Goal: Information Seeking & Learning: Learn about a topic

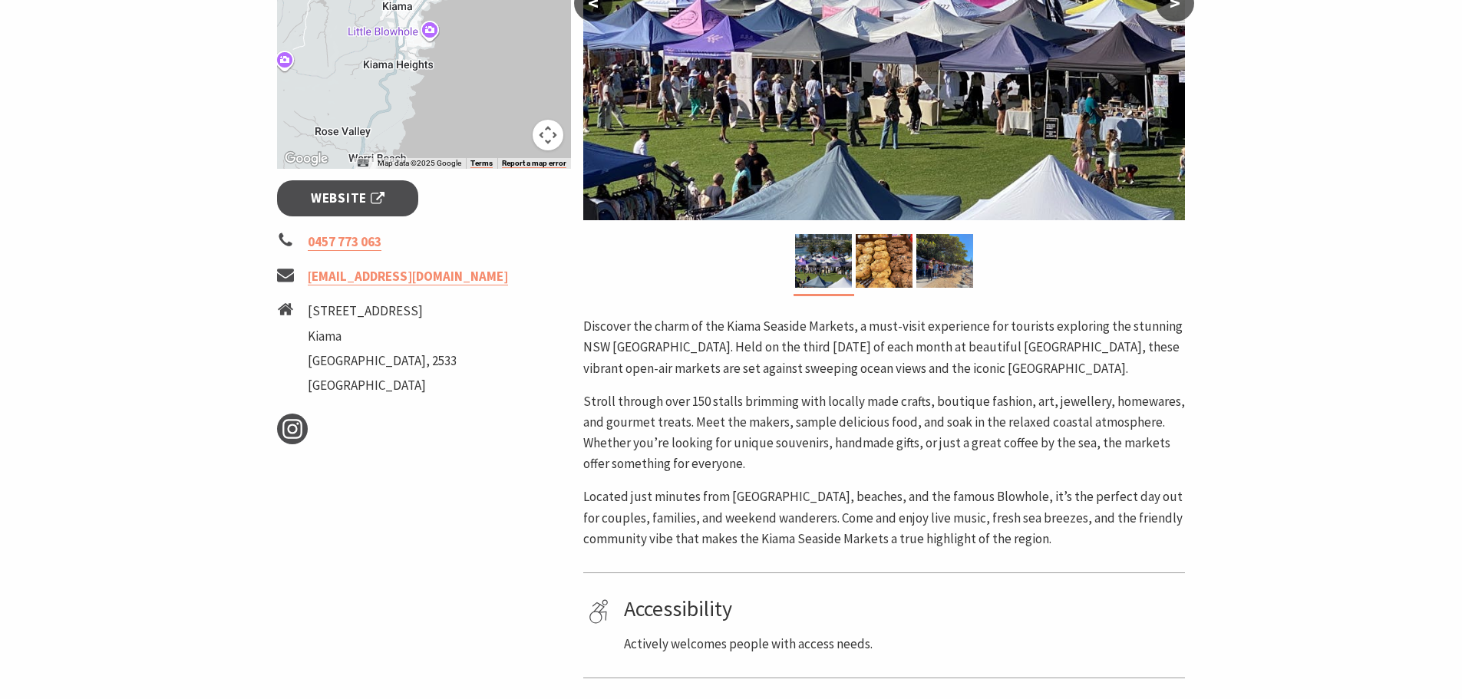
scroll to position [77, 0]
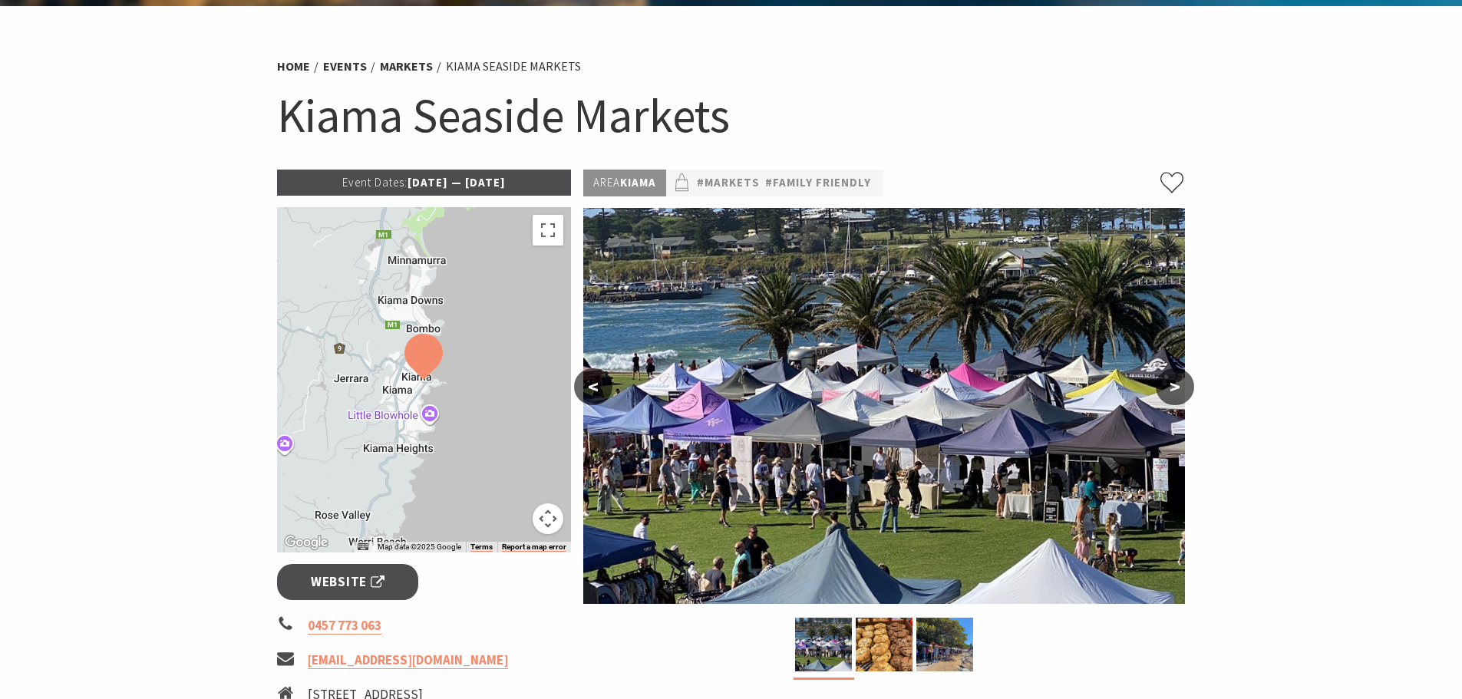
click at [554, 522] on button "Map camera controls" at bounding box center [547, 518] width 31 height 31
click at [554, 519] on button "Map camera controls" at bounding box center [547, 518] width 31 height 31
click at [598, 391] on button "<" at bounding box center [593, 386] width 38 height 37
drag, startPoint x: 598, startPoint y: 391, endPoint x: 1004, endPoint y: 402, distance: 406.8
click at [899, 412] on div "< >" at bounding box center [884, 409] width 602 height 402
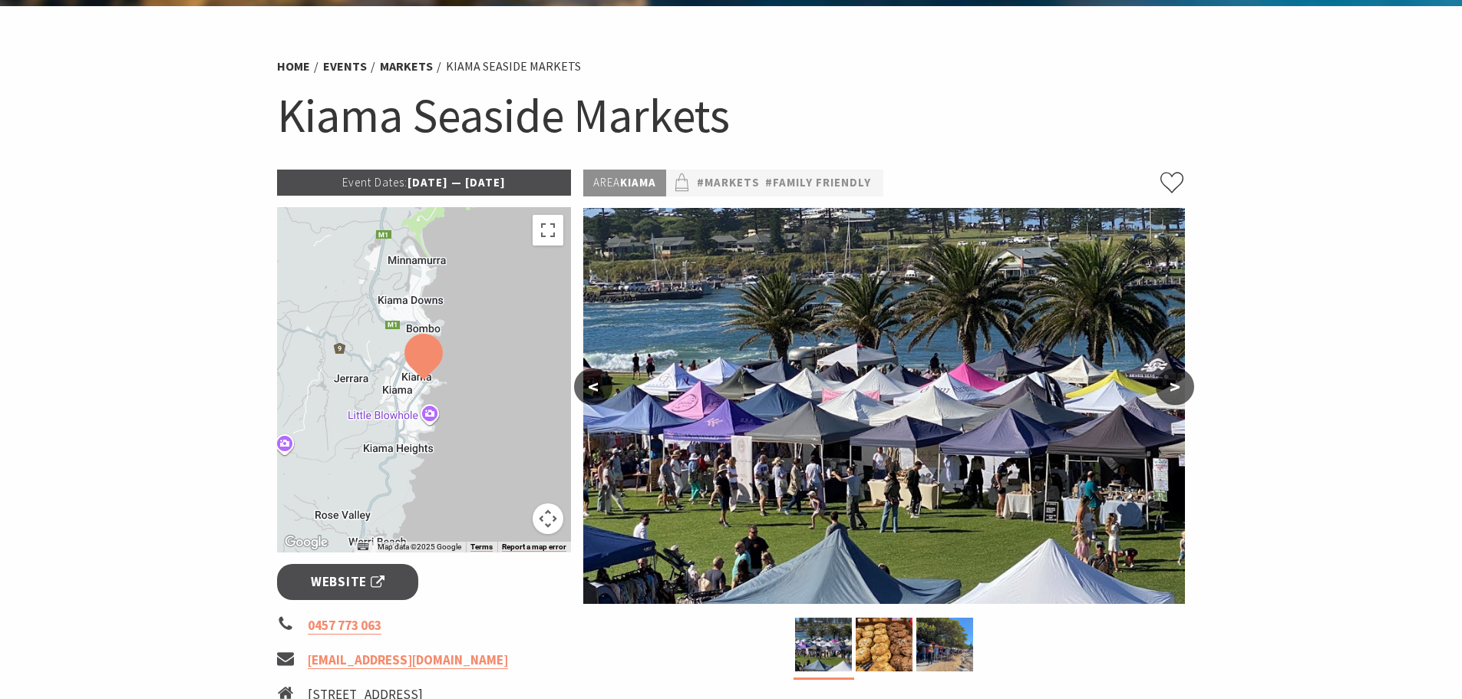
click at [1167, 387] on button ">" at bounding box center [1174, 386] width 38 height 37
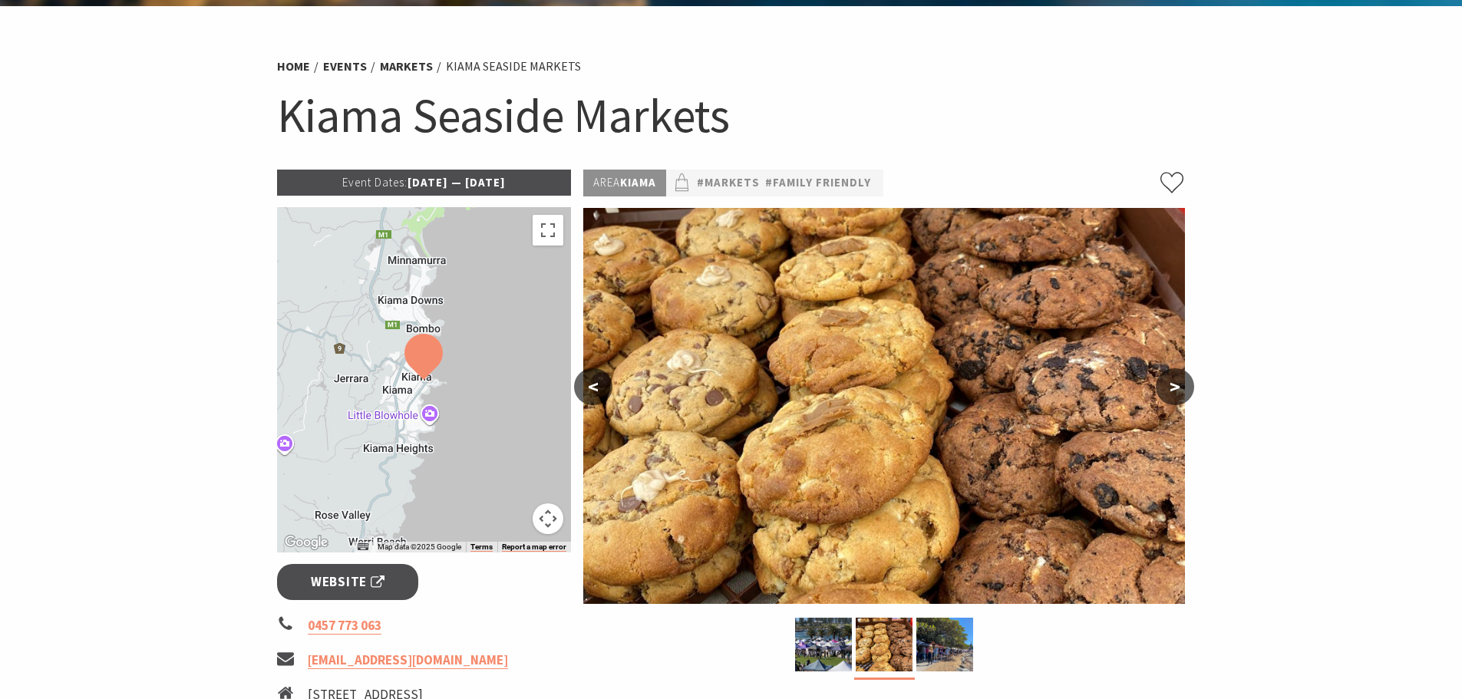
click at [1175, 384] on button ">" at bounding box center [1174, 386] width 38 height 37
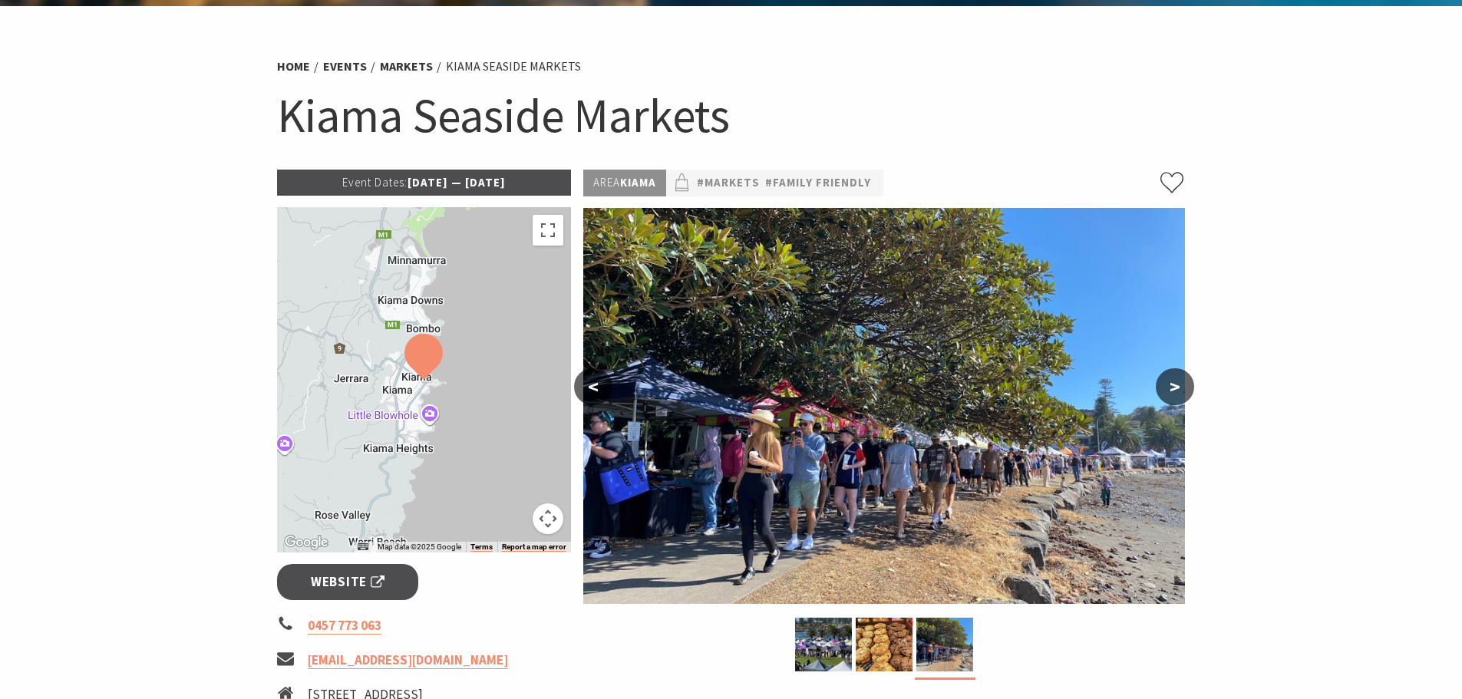
click at [1172, 384] on button ">" at bounding box center [1174, 386] width 38 height 37
click at [799, 635] on img at bounding box center [823, 645] width 57 height 54
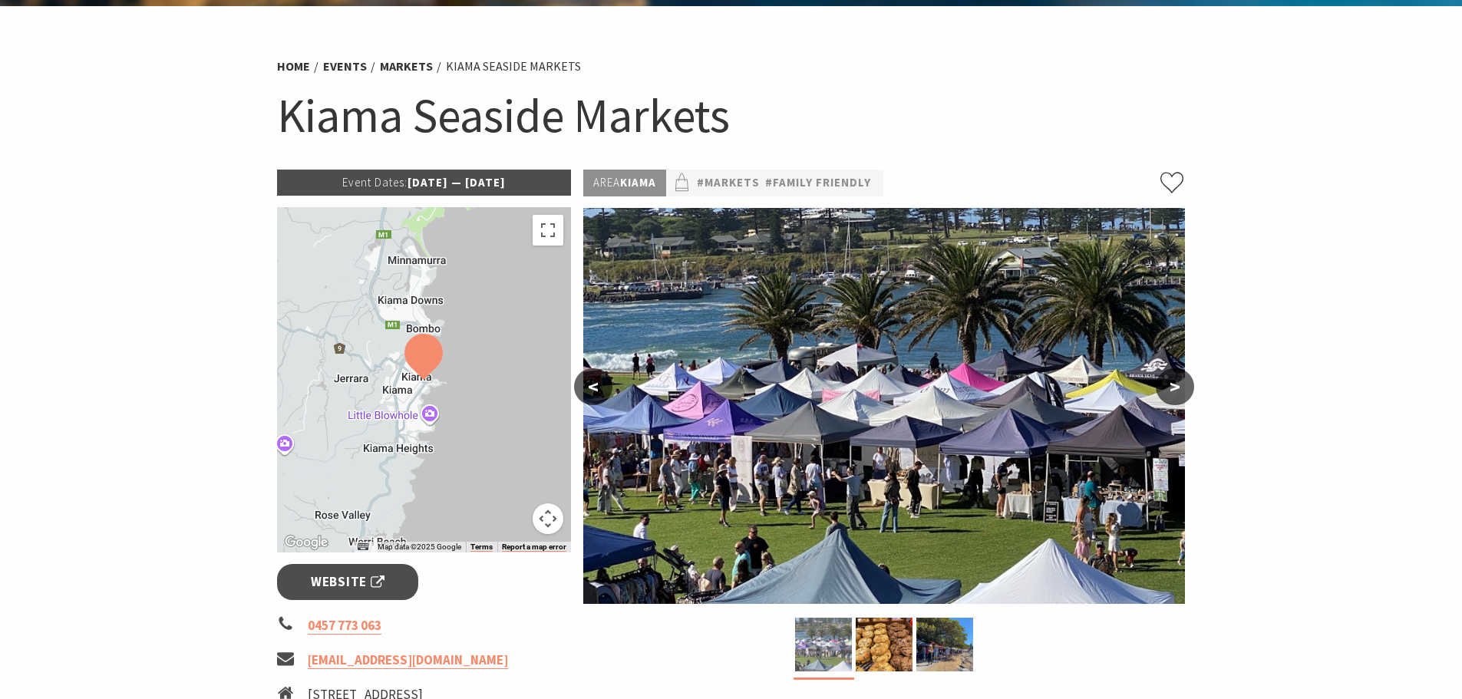
click at [845, 636] on img at bounding box center [823, 645] width 57 height 54
click at [869, 650] on img at bounding box center [883, 645] width 57 height 54
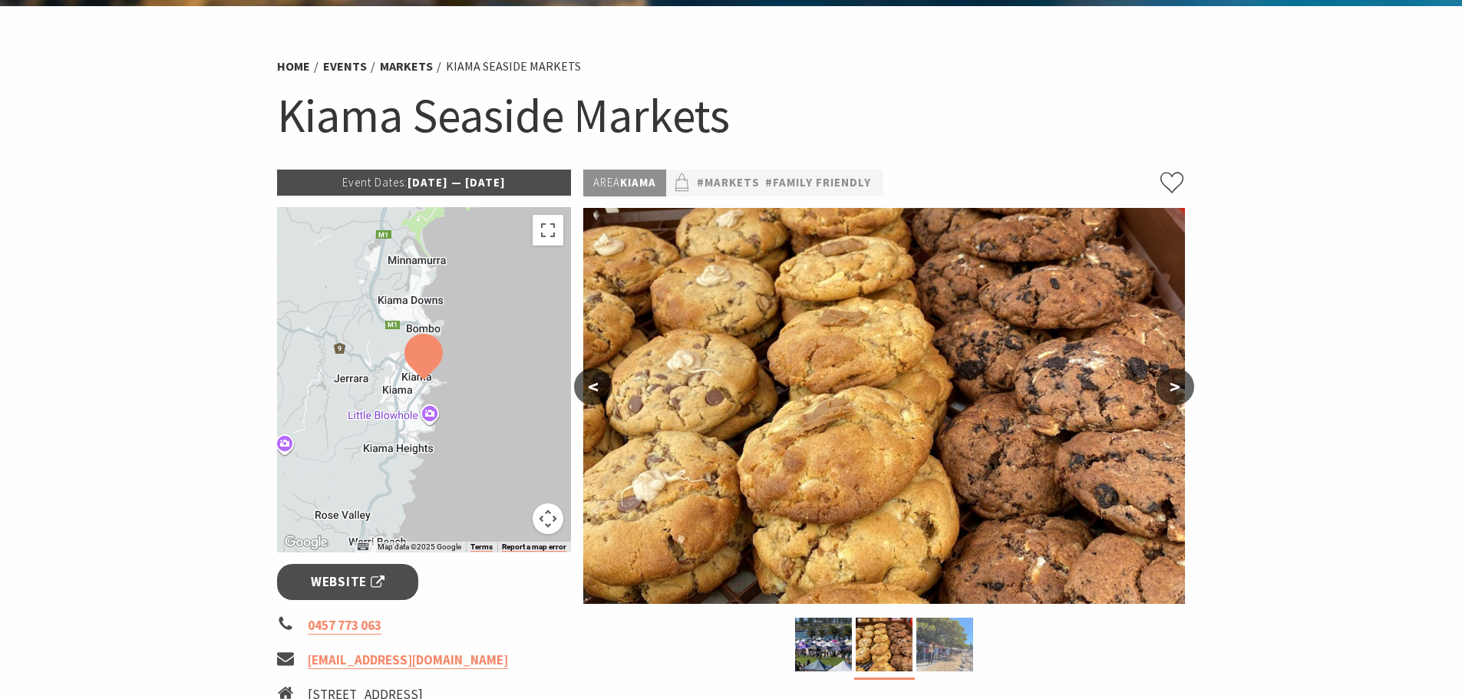
click at [931, 649] on img at bounding box center [944, 645] width 57 height 54
click at [940, 650] on img at bounding box center [944, 645] width 57 height 54
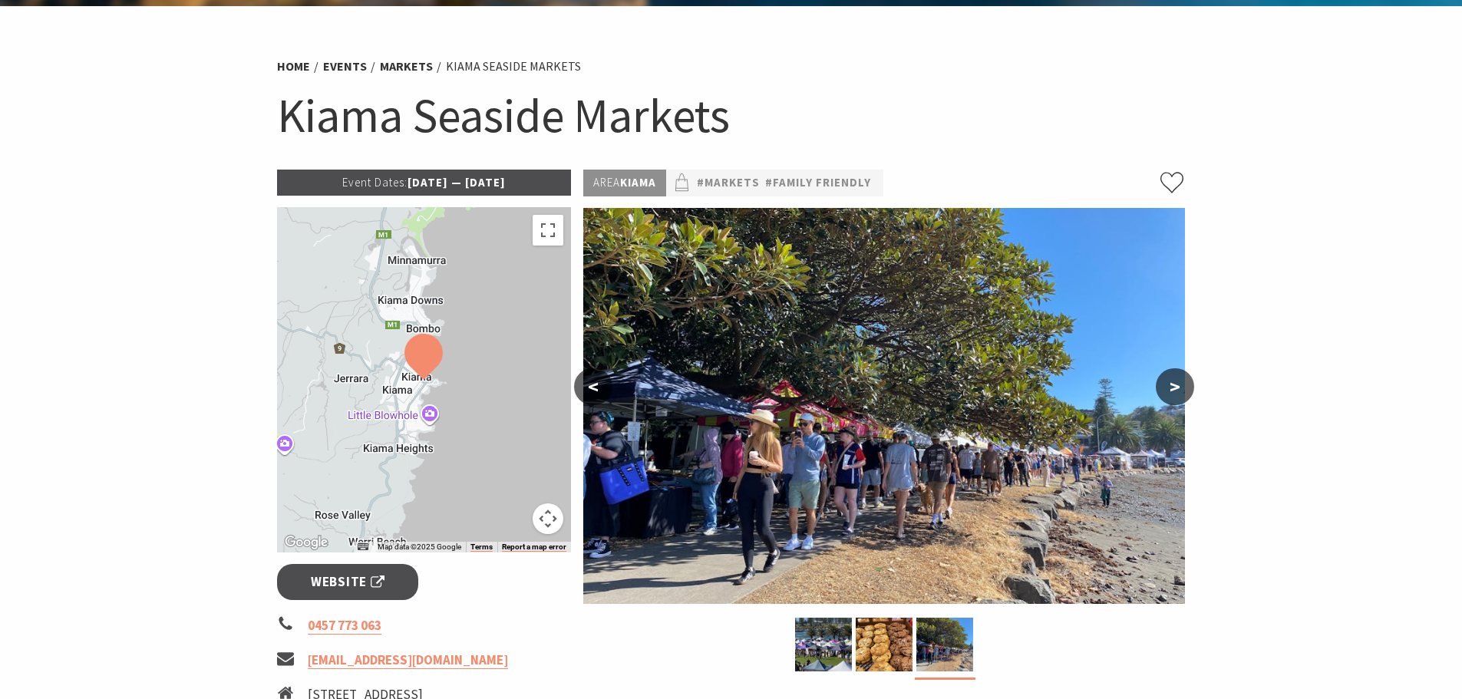
click at [1156, 394] on img at bounding box center [884, 406] width 602 height 396
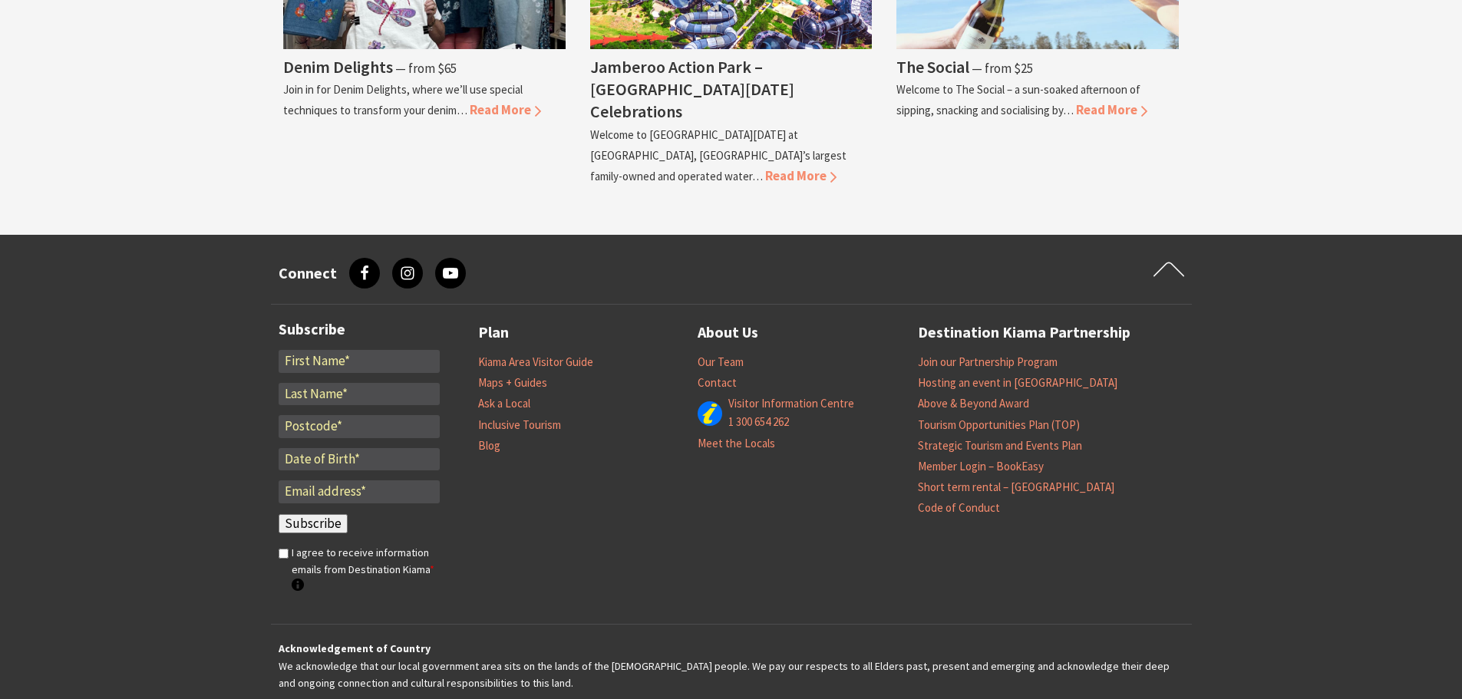
scroll to position [1304, 0]
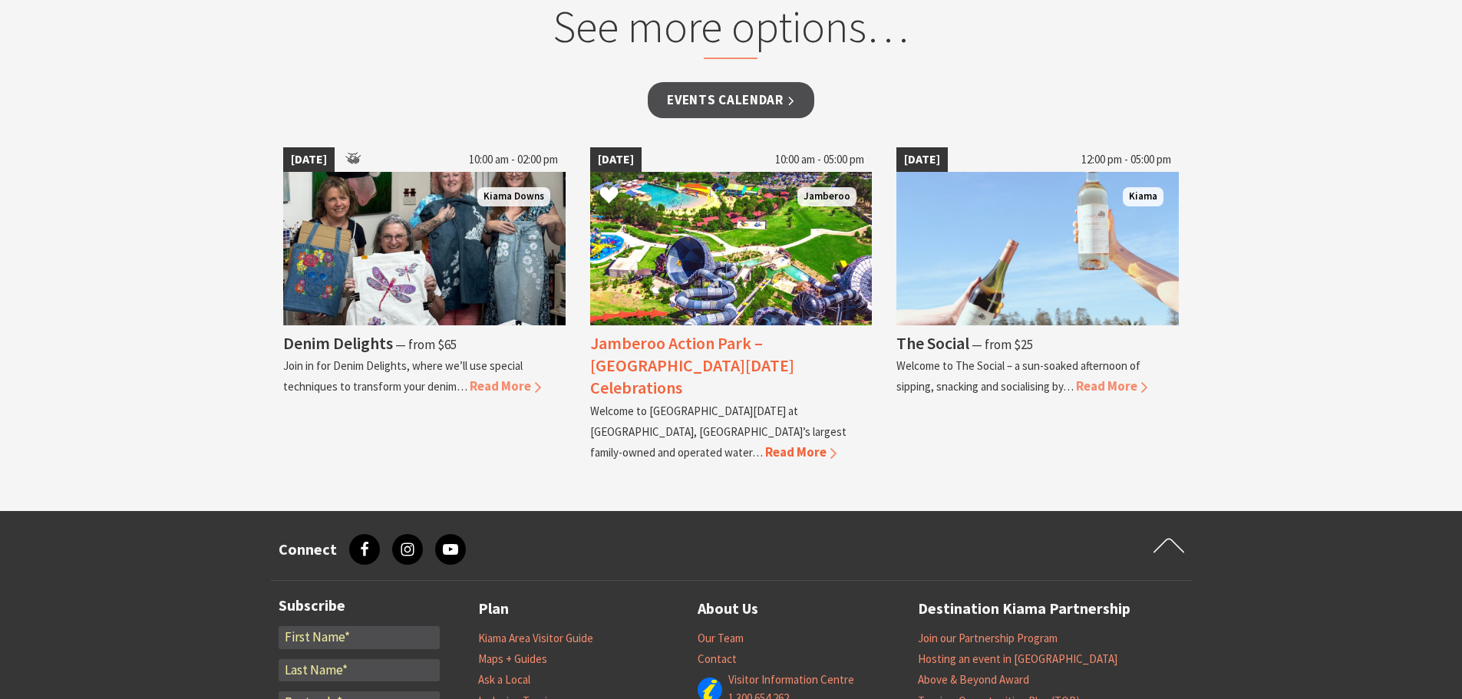
click at [748, 318] on img at bounding box center [731, 248] width 282 height 153
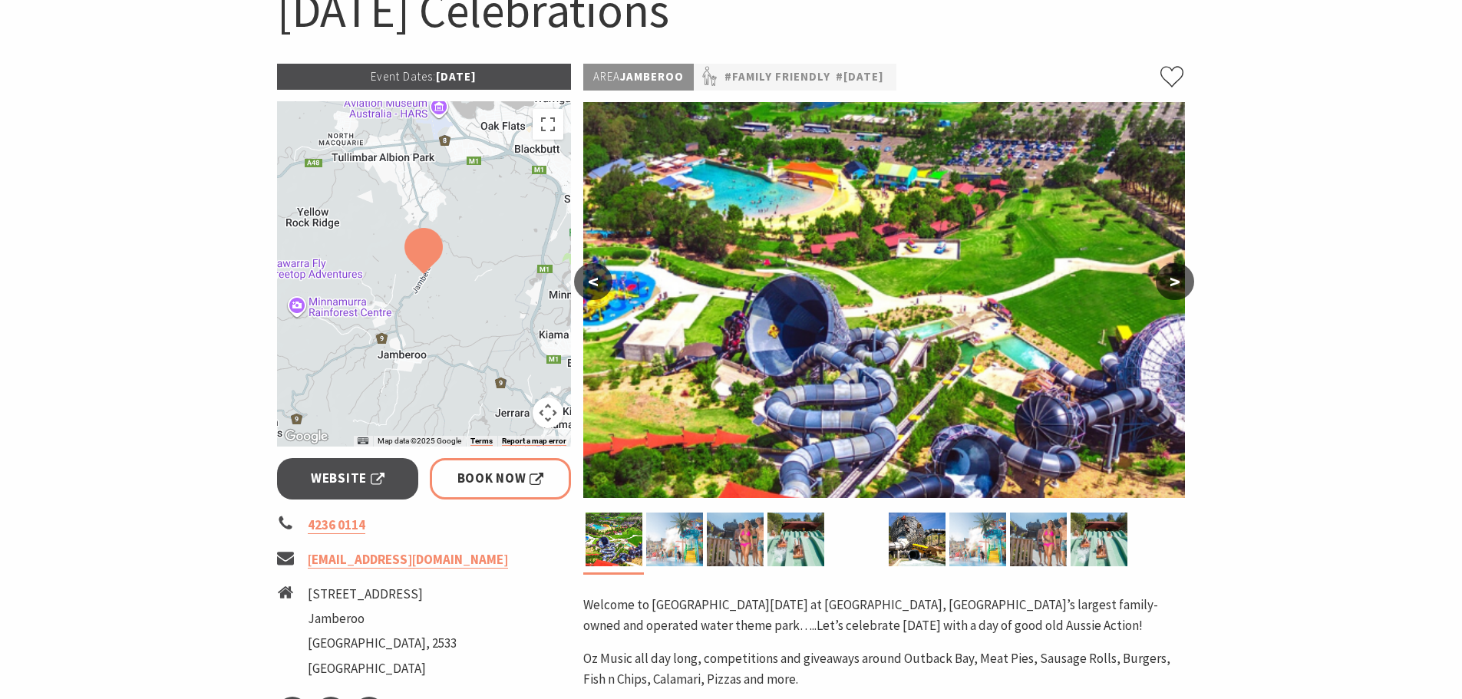
scroll to position [384, 0]
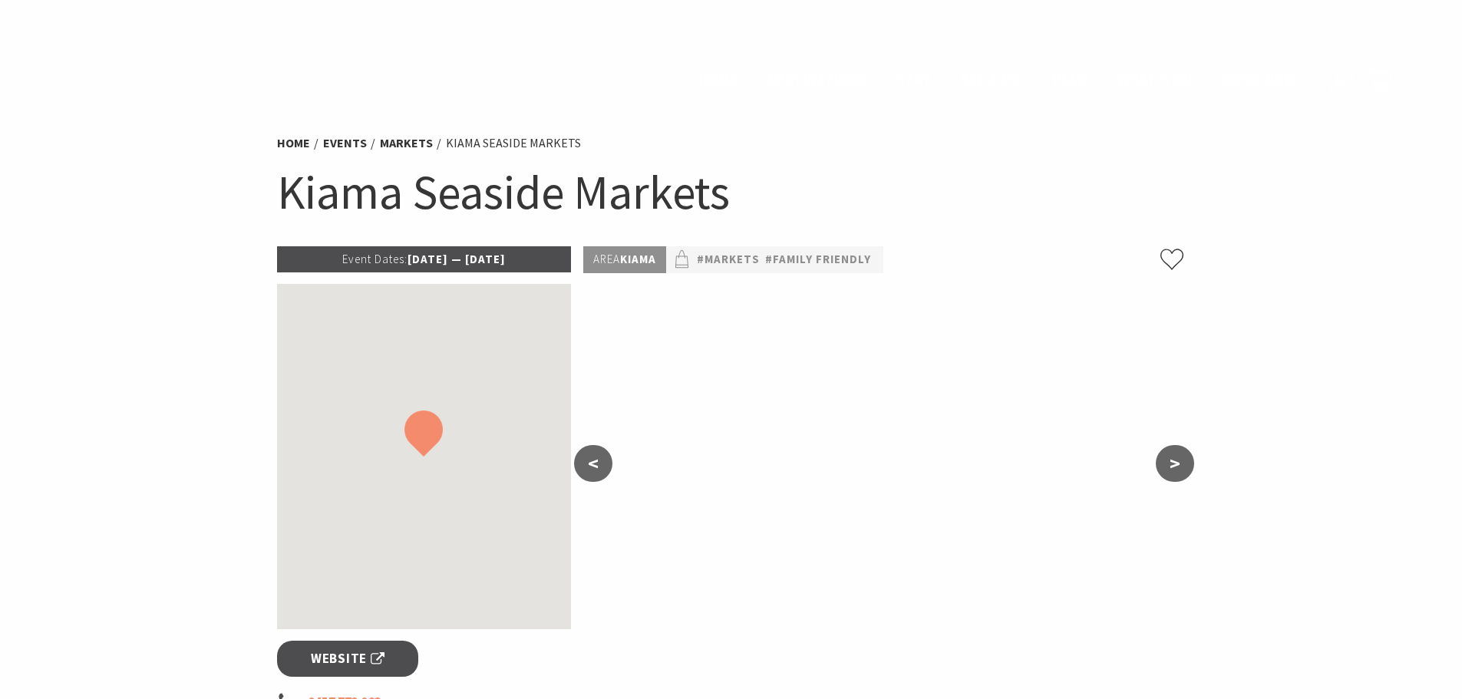
scroll to position [1304, 0]
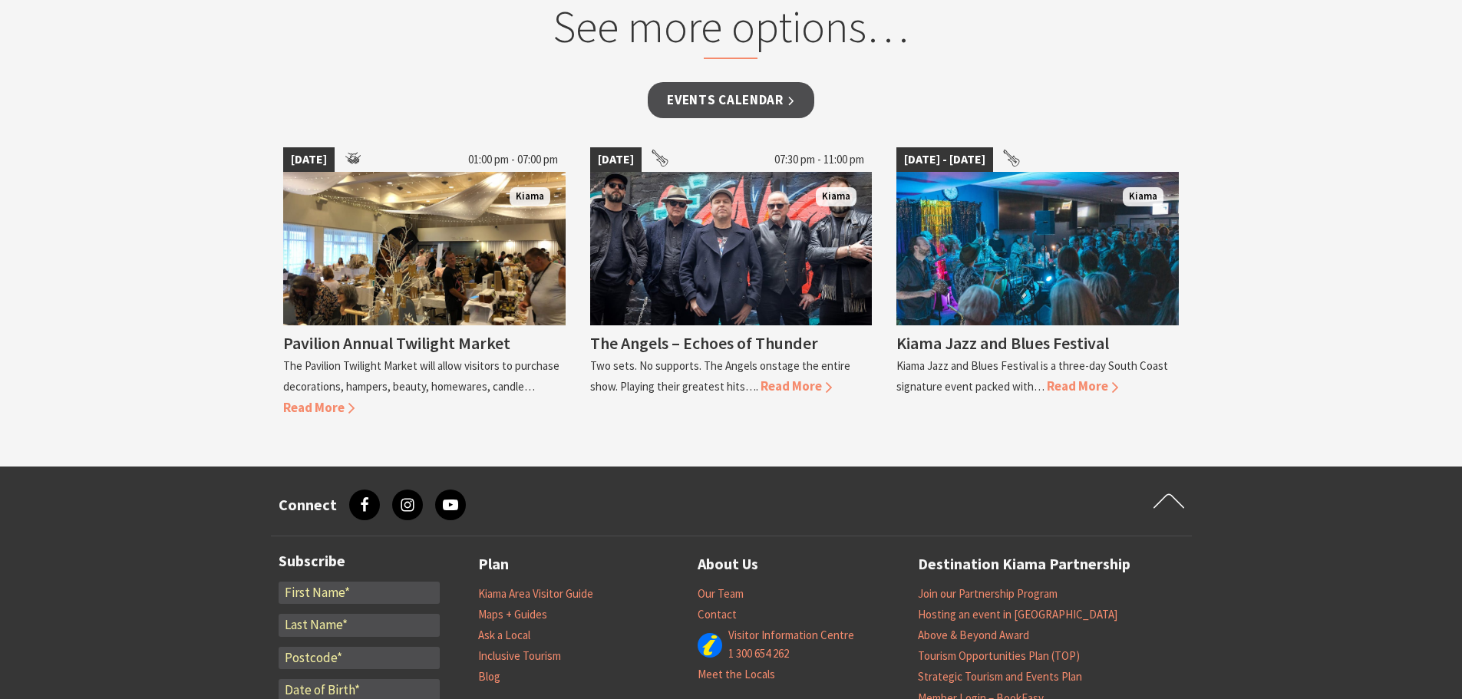
click at [803, 120] on div "Events Calendar" at bounding box center [731, 111] width 896 height 59
click at [763, 100] on link "Events Calendar" at bounding box center [731, 100] width 166 height 36
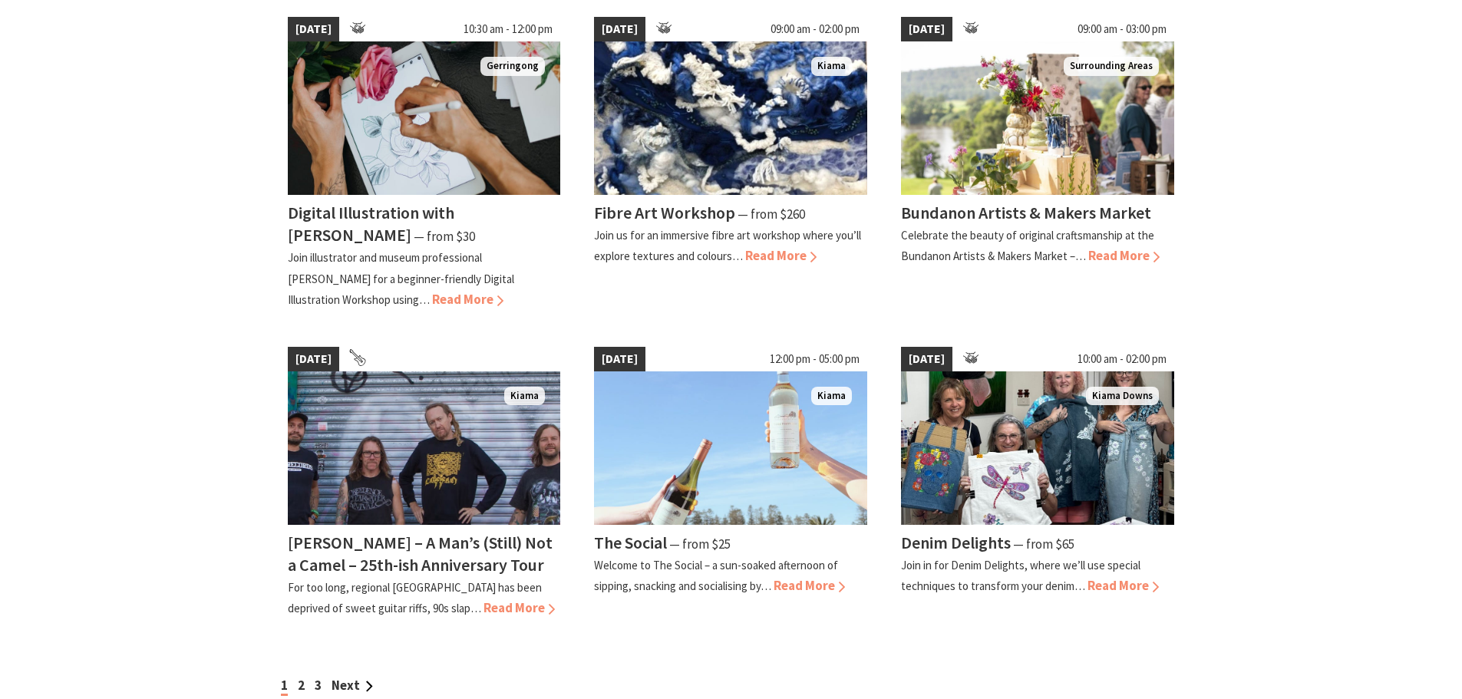
scroll to position [1228, 0]
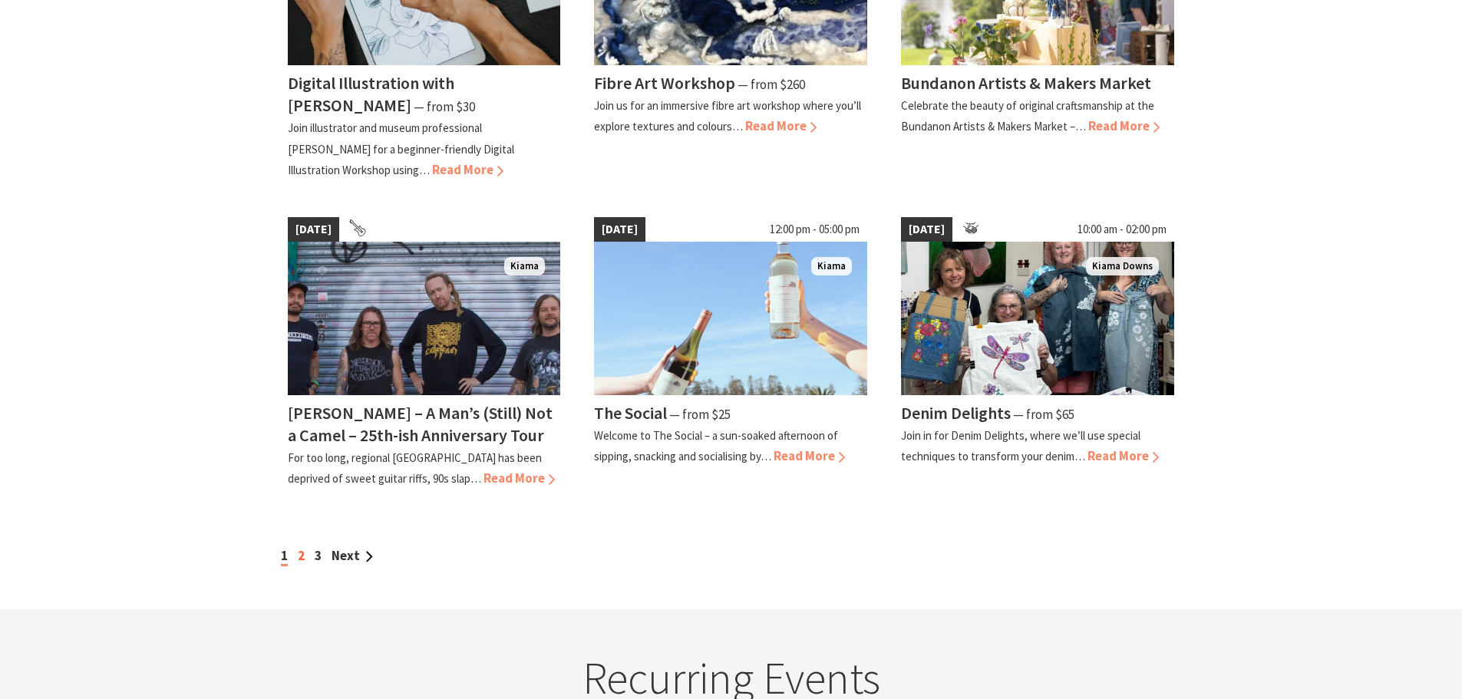
click at [301, 547] on link "2" at bounding box center [301, 555] width 7 height 17
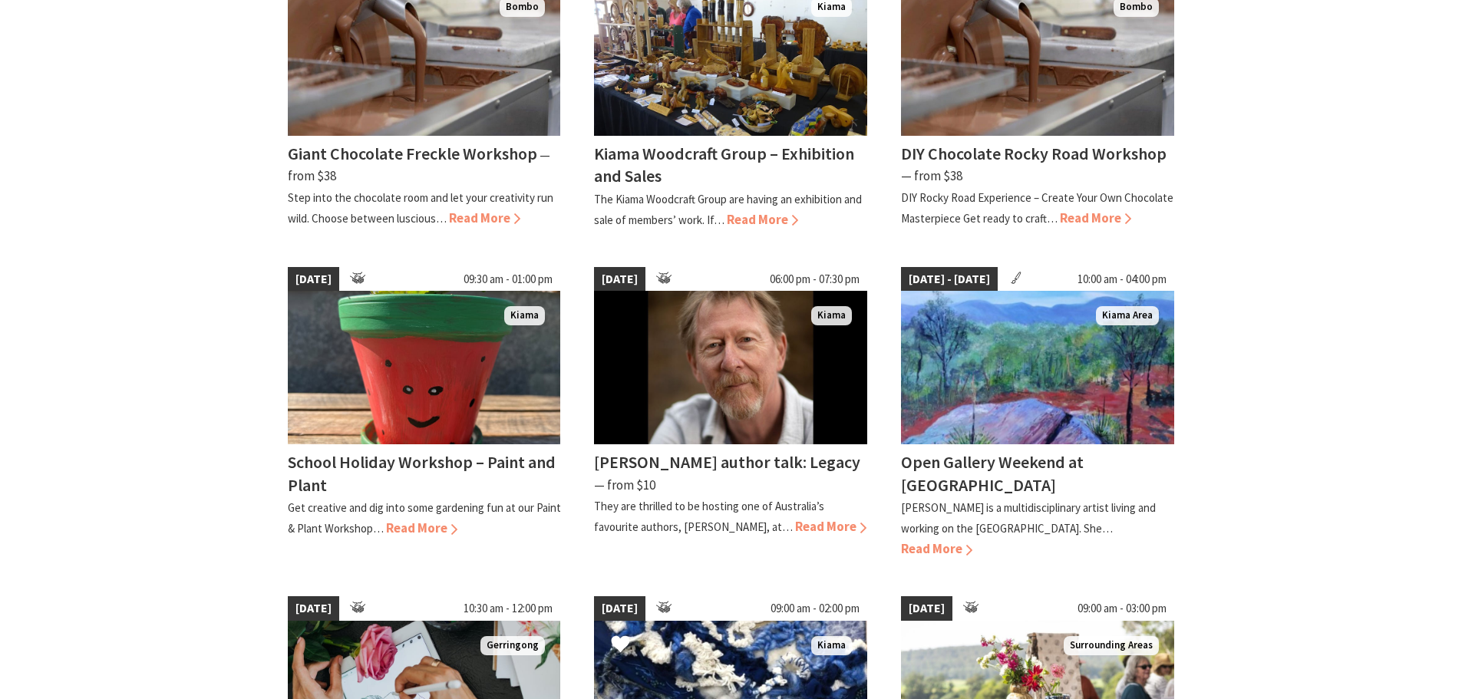
scroll to position [537, 0]
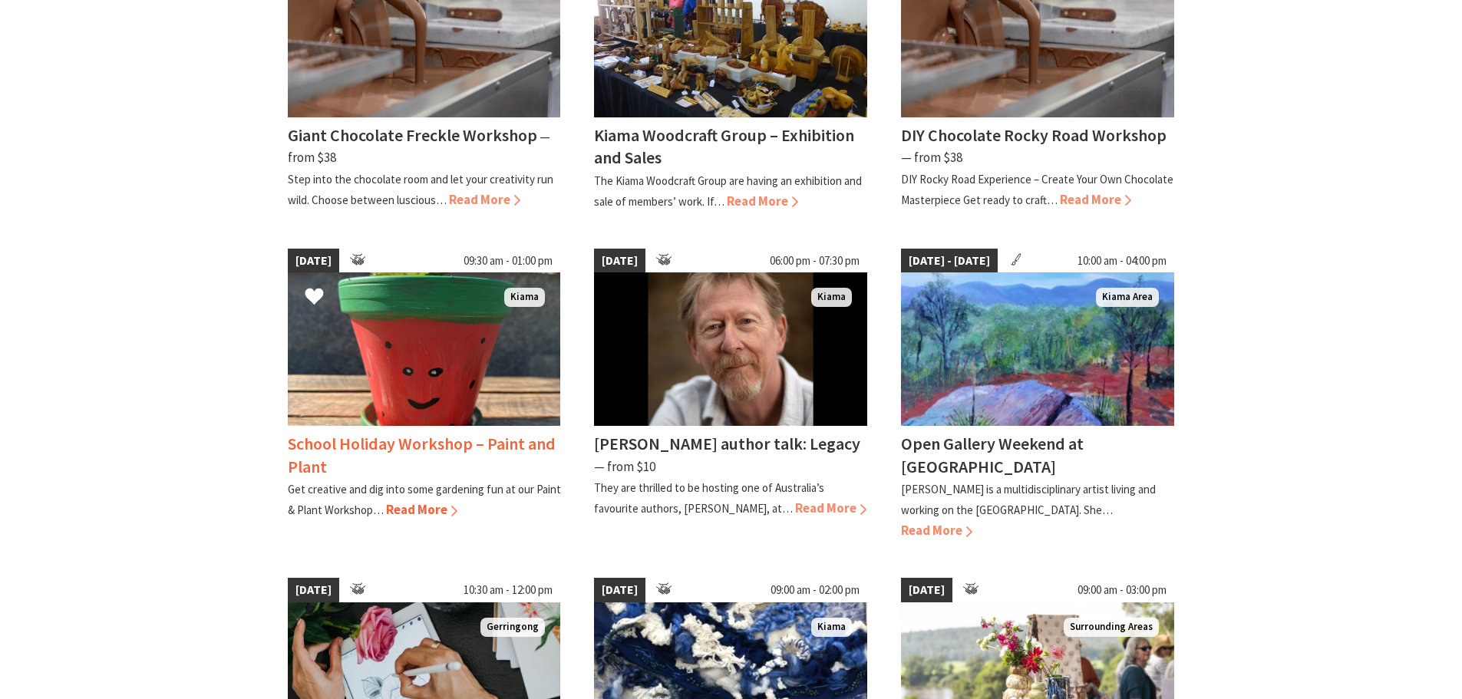
click at [437, 505] on span "Read More" at bounding box center [421, 509] width 71 height 17
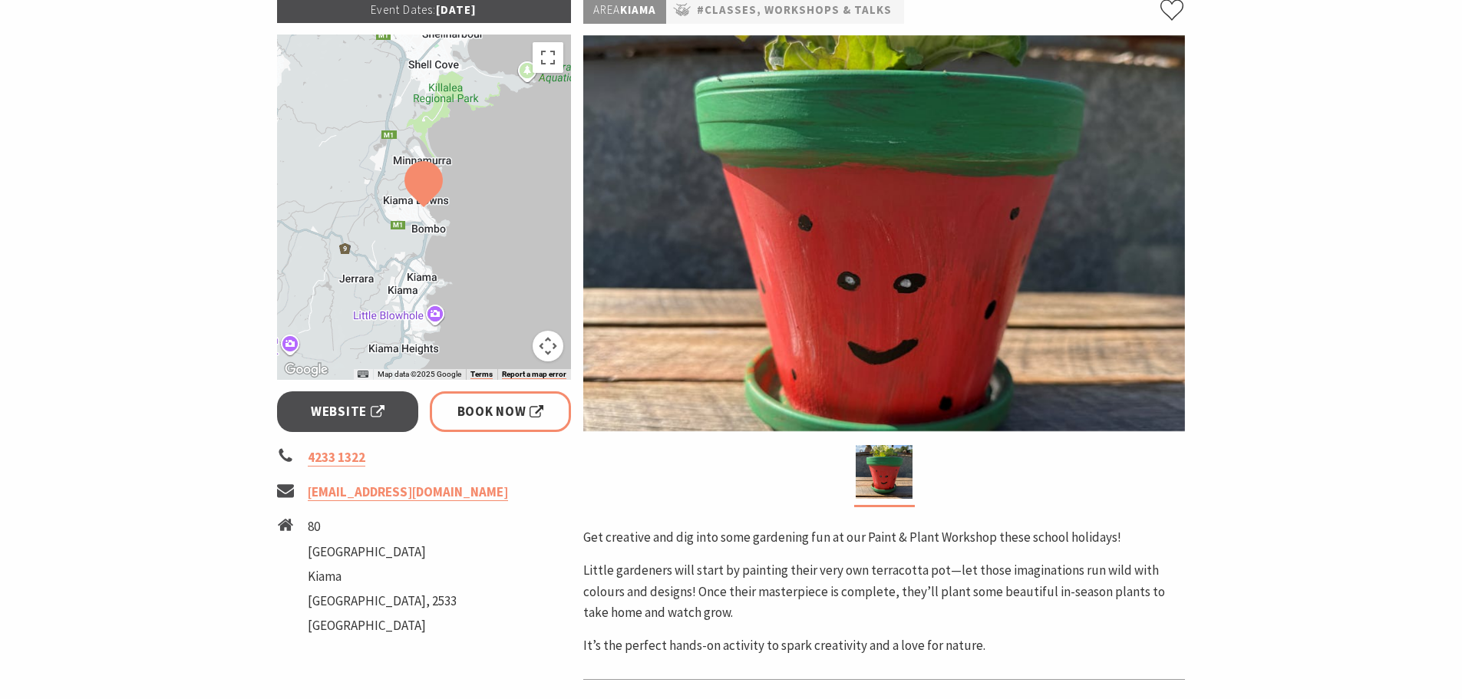
scroll to position [153, 0]
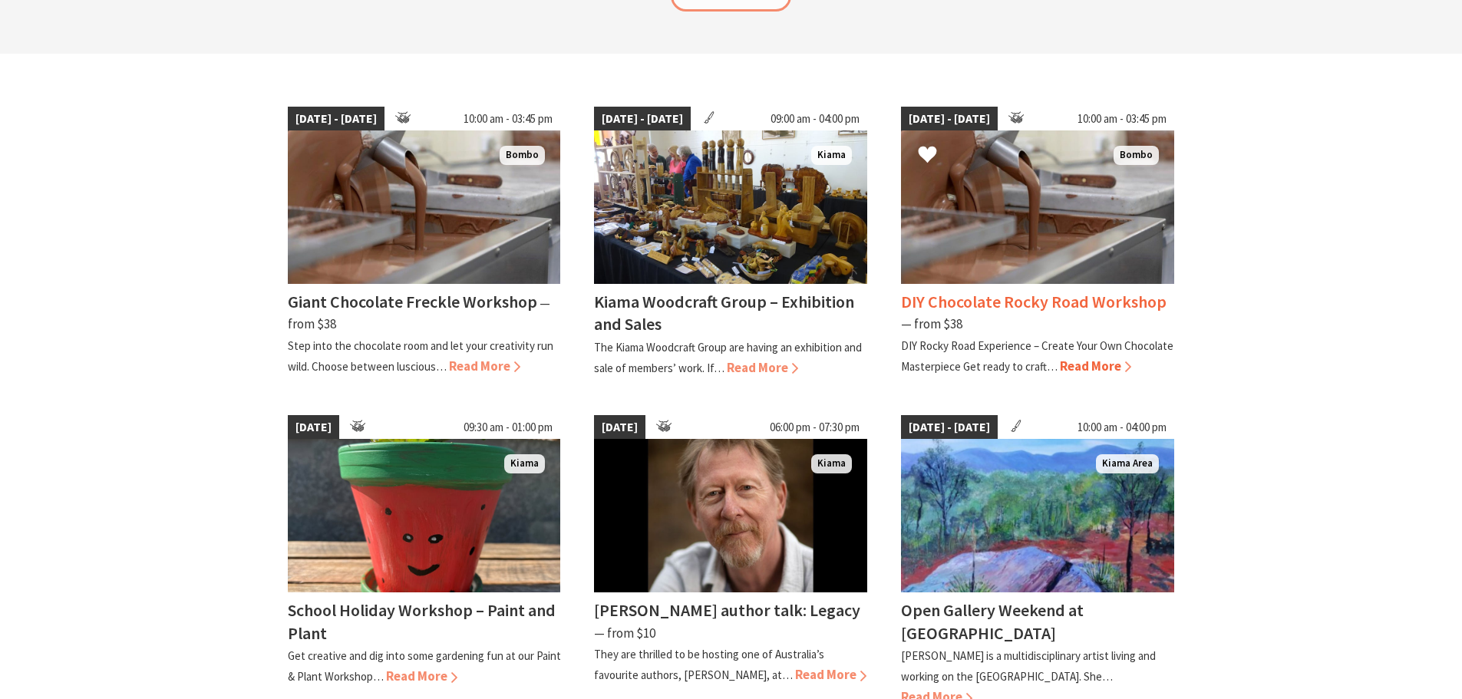
scroll to position [153, 0]
